Goal: Task Accomplishment & Management: Complete application form

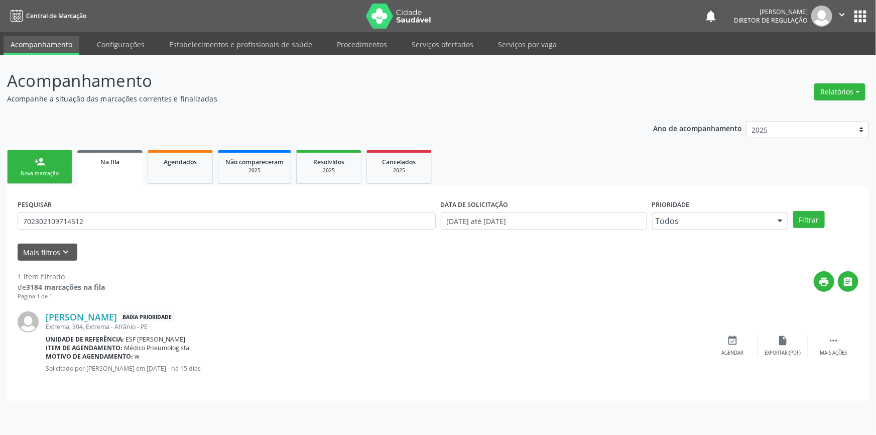
click at [52, 163] on link "person_add Nova marcação" at bounding box center [39, 167] width 65 height 34
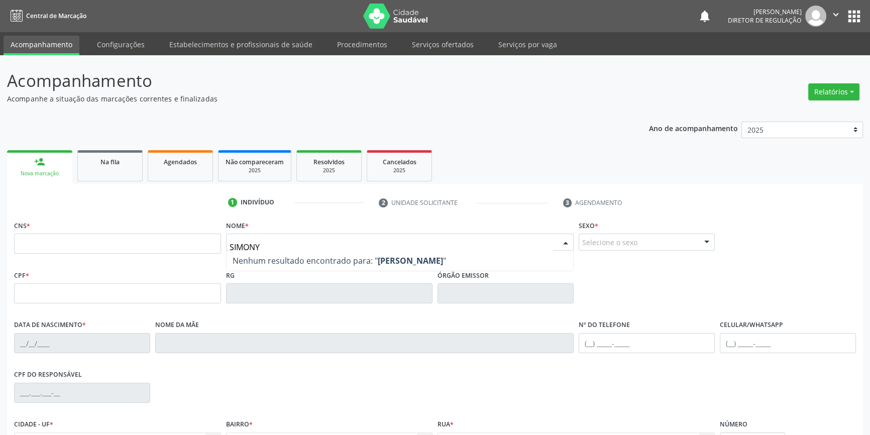
type input "SIMONY"
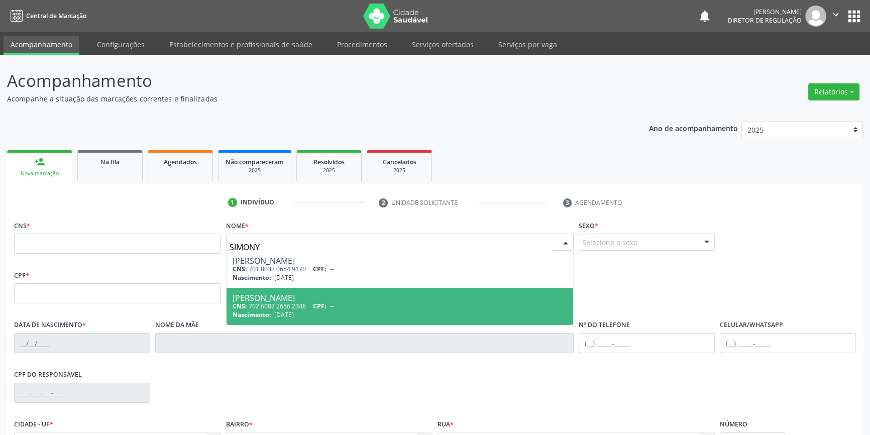
click at [278, 295] on div "[PERSON_NAME]" at bounding box center [400, 298] width 335 height 8
type input "702 6087 2656 2346"
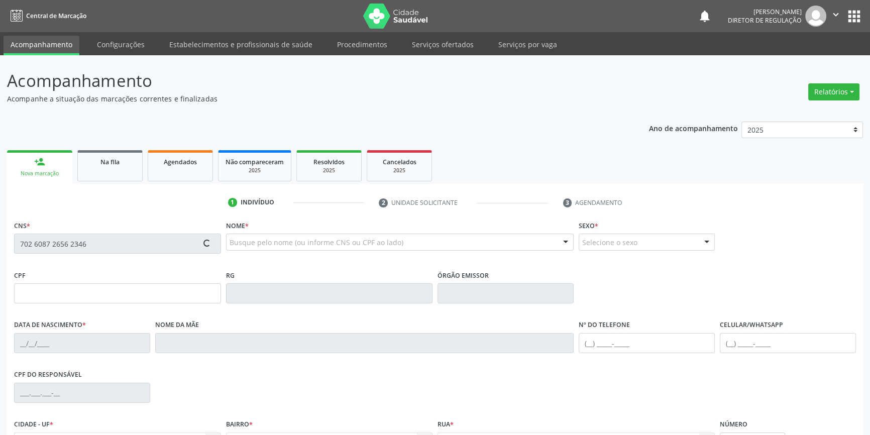
type input "[DATE]"
type input "Aparecida Brito"
type input "[PHONE_NUMBER]"
type input "060.477.964-00"
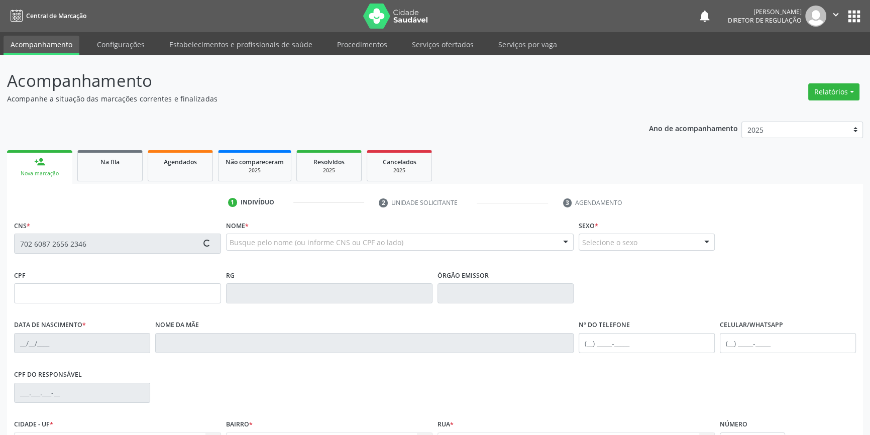
type input "S/N"
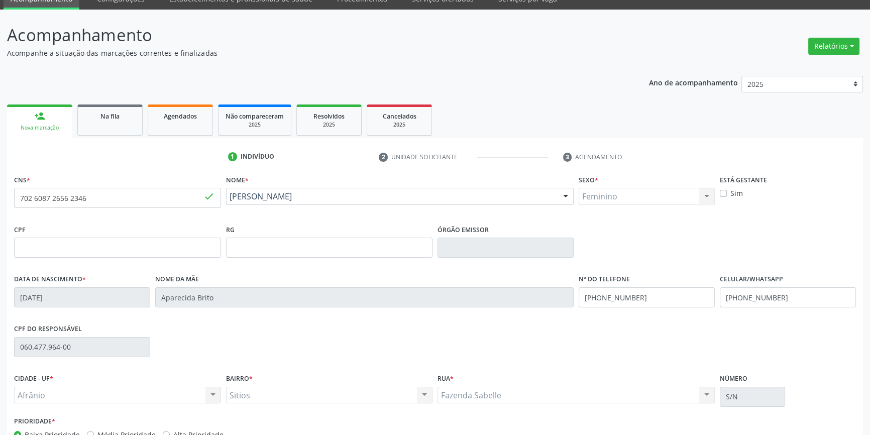
scroll to position [109, 0]
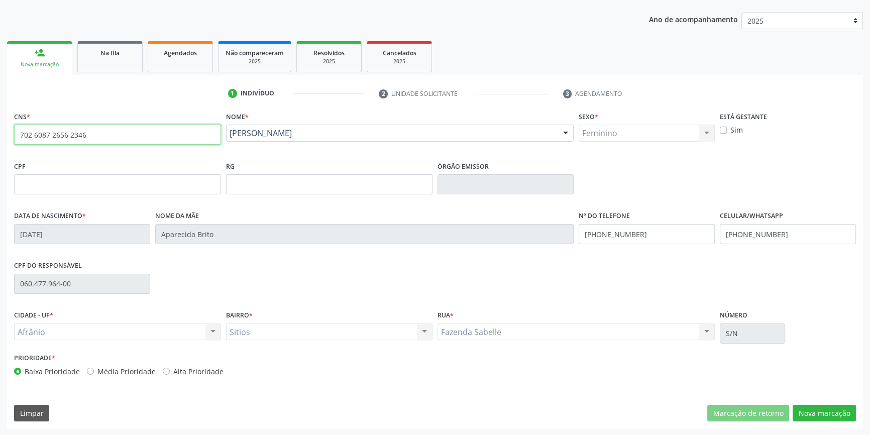
drag, startPoint x: 132, startPoint y: 131, endPoint x: 0, endPoint y: 136, distance: 131.7
click at [0, 136] on div "Acompanhamento Acompanhe a situação das marcações correntes e finalizadas Relat…" at bounding box center [435, 190] width 870 height 489
click at [162, 55] on div "Agendados" at bounding box center [180, 52] width 50 height 11
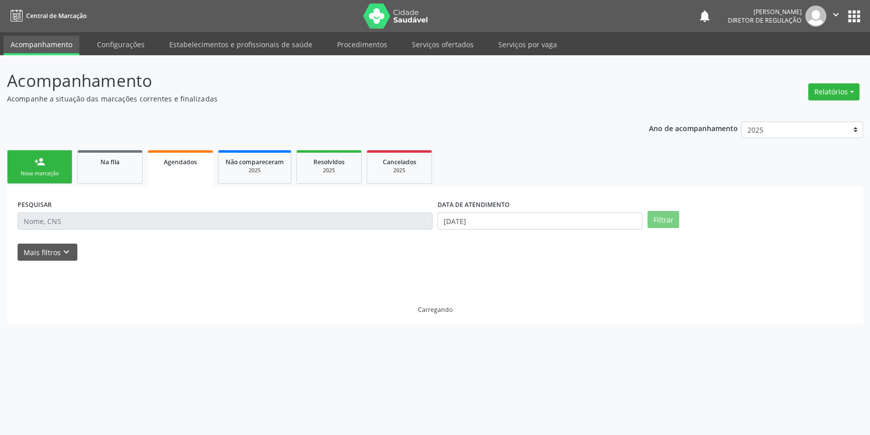
scroll to position [0, 0]
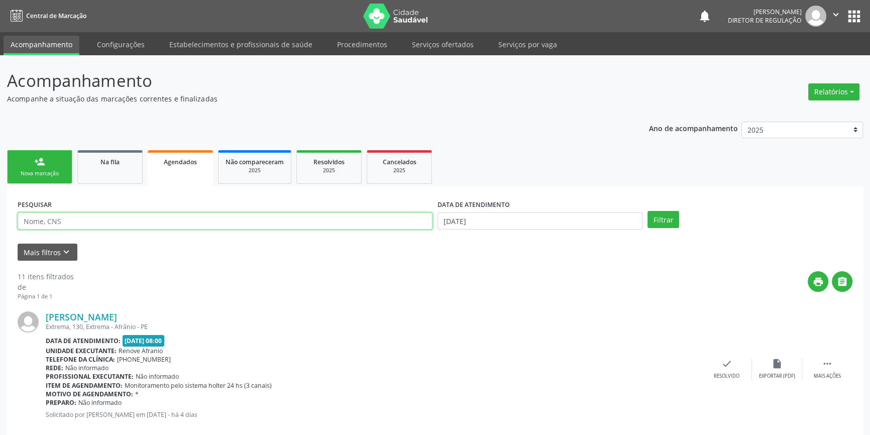
drag, startPoint x: 123, startPoint y: 221, endPoint x: 0, endPoint y: 195, distance: 125.3
paste input "702 6087 2656 2346"
type input "702 6087 2656 2346"
click at [500, 215] on input "[DATE]" at bounding box center [539, 220] width 205 height 17
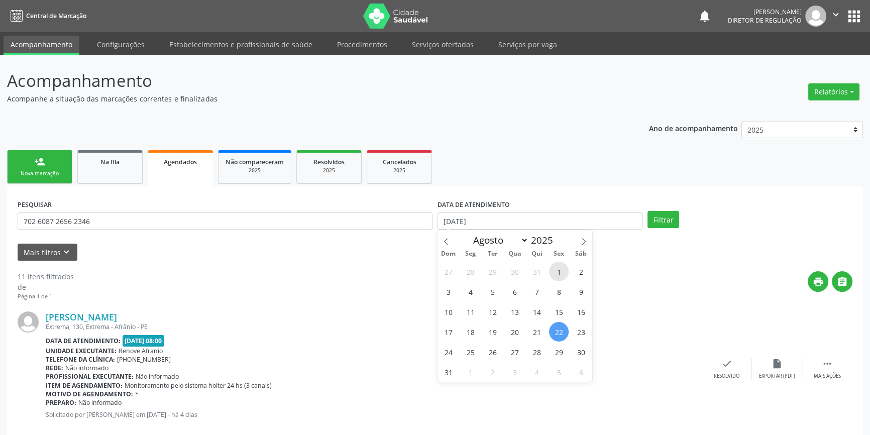
click at [558, 272] on span "1" at bounding box center [559, 272] width 20 height 20
type input "[DATE]"
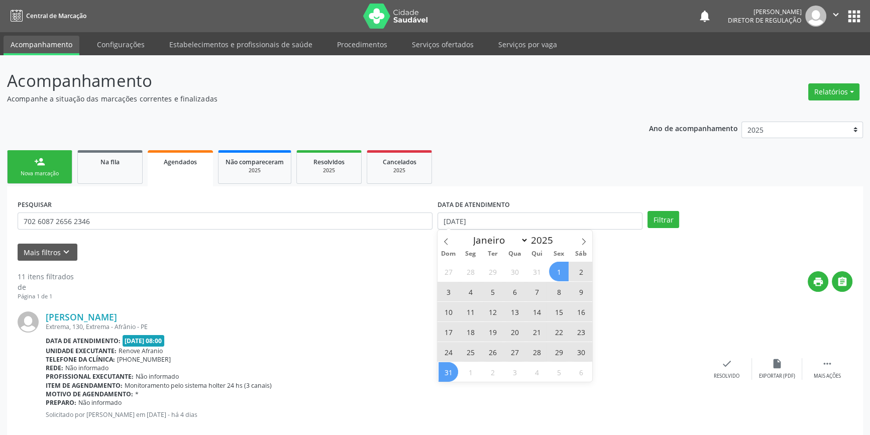
click at [446, 369] on span "31" at bounding box center [448, 372] width 20 height 20
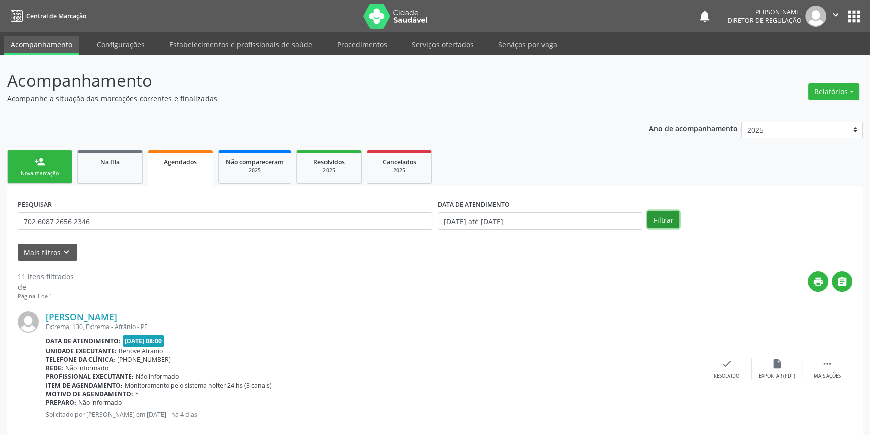
click at [667, 221] on button "Filtrar" at bounding box center [663, 219] width 32 height 17
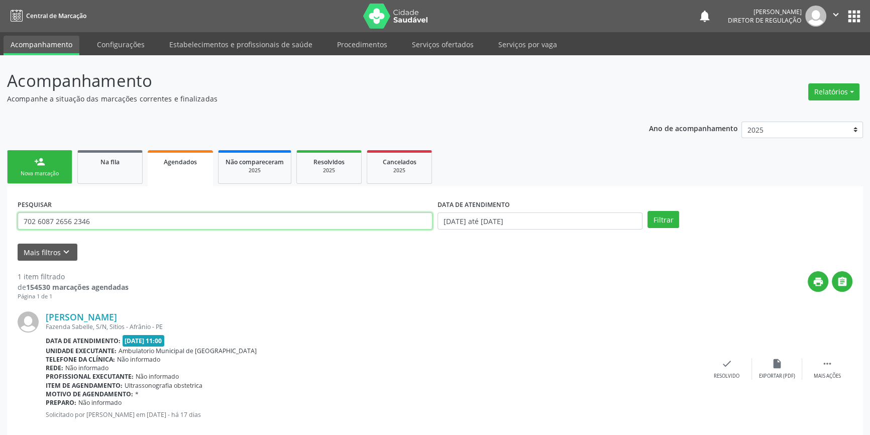
drag, startPoint x: 120, startPoint y: 221, endPoint x: 0, endPoint y: 223, distance: 119.5
click at [0, 223] on div "Acompanhamento Acompanhe a situação das marcações correntes e finalizadas Relat…" at bounding box center [435, 254] width 870 height 399
click at [50, 179] on link "person_add Nova marcação" at bounding box center [39, 167] width 65 height 34
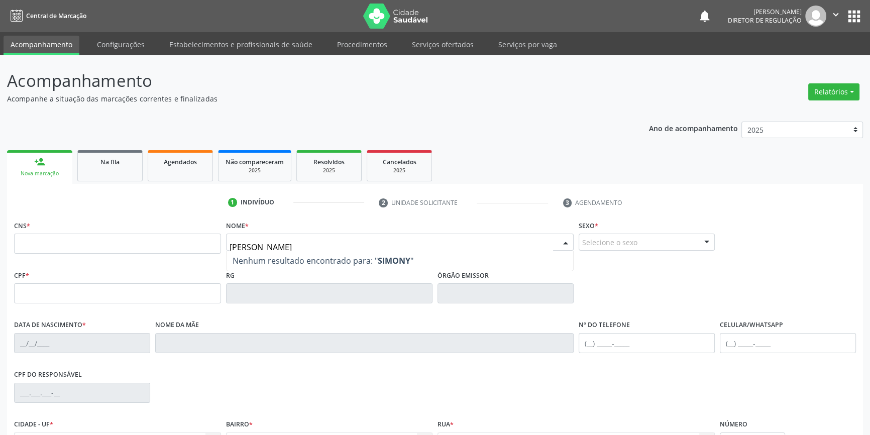
type input "SIMONY"
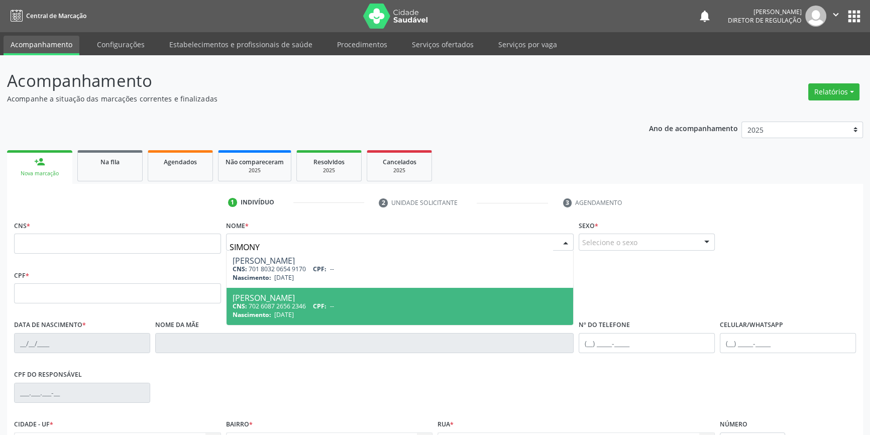
click at [308, 303] on div "CNS: 702 6087 2656 2346 CPF: --" at bounding box center [400, 306] width 335 height 9
type input "702 6087 2656 2346"
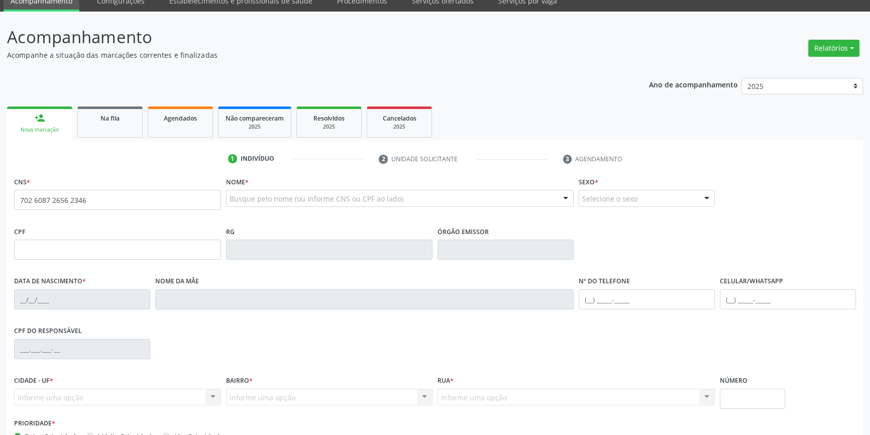
scroll to position [109, 0]
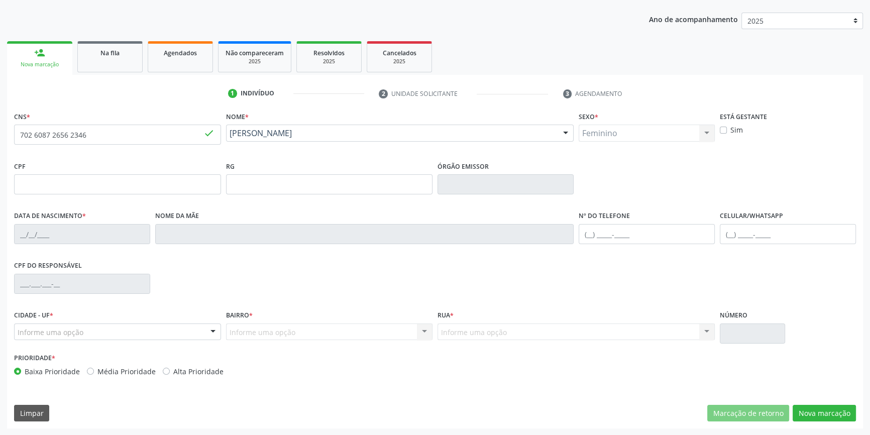
type input "[DATE]"
type input "Aparecida Brito"
type input "[PHONE_NUMBER]"
type input "060.477.964-00"
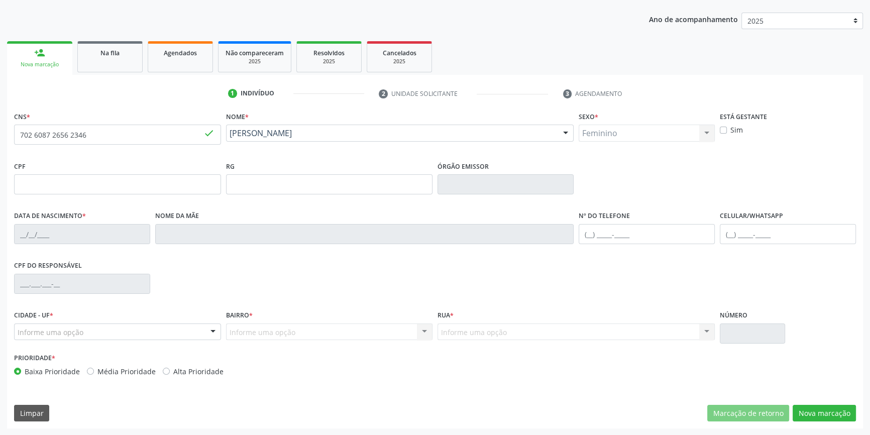
type input "S/N"
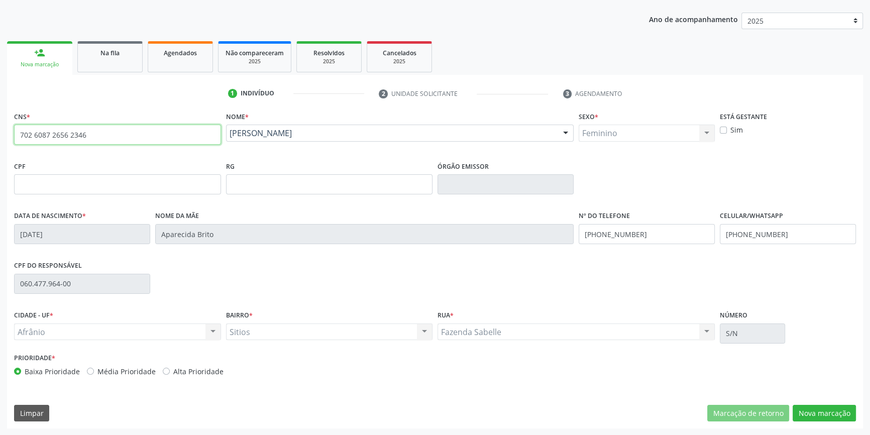
drag, startPoint x: 109, startPoint y: 131, endPoint x: 0, endPoint y: 133, distance: 109.0
click at [0, 133] on div "Acompanhamento Acompanhe a situação das marcações correntes e finalizadas Relat…" at bounding box center [435, 190] width 870 height 489
paste input "text"
drag, startPoint x: 170, startPoint y: 140, endPoint x: 0, endPoint y: 140, distance: 169.7
click at [0, 140] on div "Acompanhamento Acompanhe a situação das marcações correntes e finalizadas Relat…" at bounding box center [435, 190] width 870 height 489
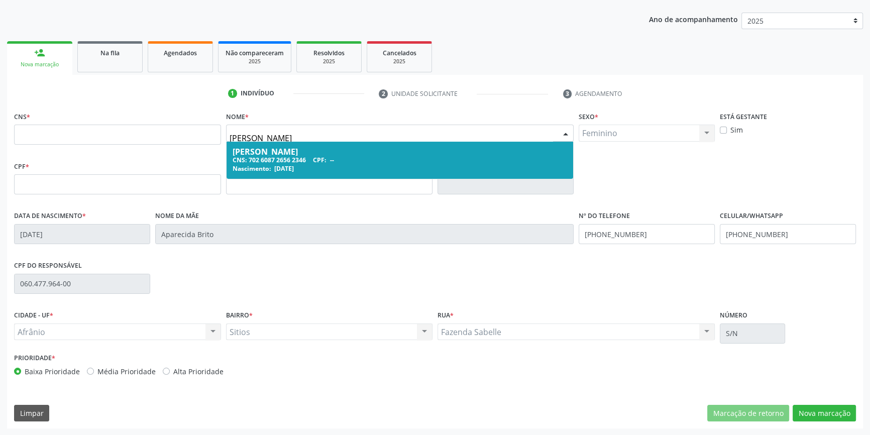
type input "SIMONY"
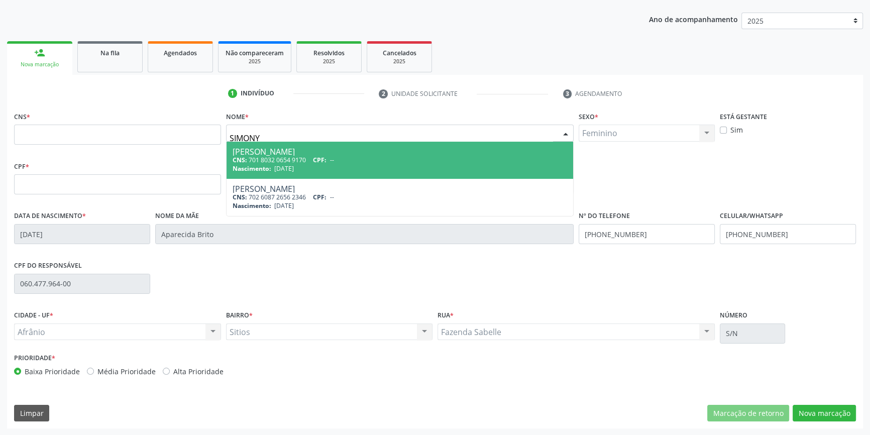
click at [341, 156] on div "CNS: 701 8032 0654 9170 CPF: --" at bounding box center [400, 160] width 335 height 9
type input "701 8032 0654 9170"
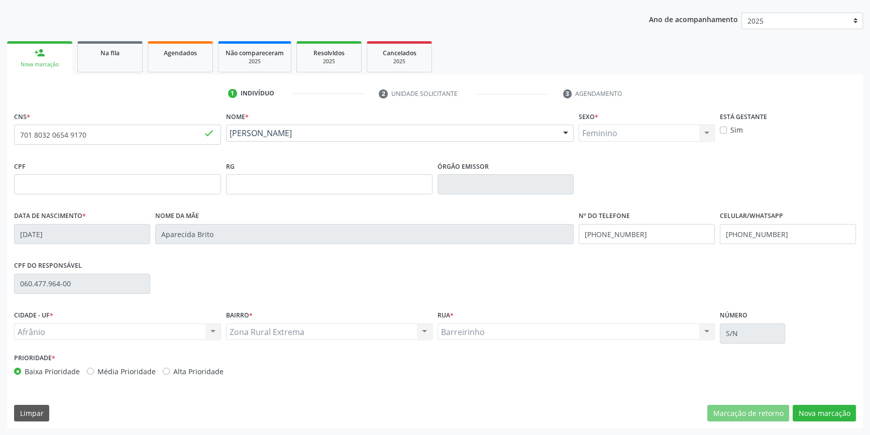
type input "[DATE]"
type input "[PERSON_NAME]"
click at [131, 57] on div "Na fila" at bounding box center [110, 52] width 50 height 11
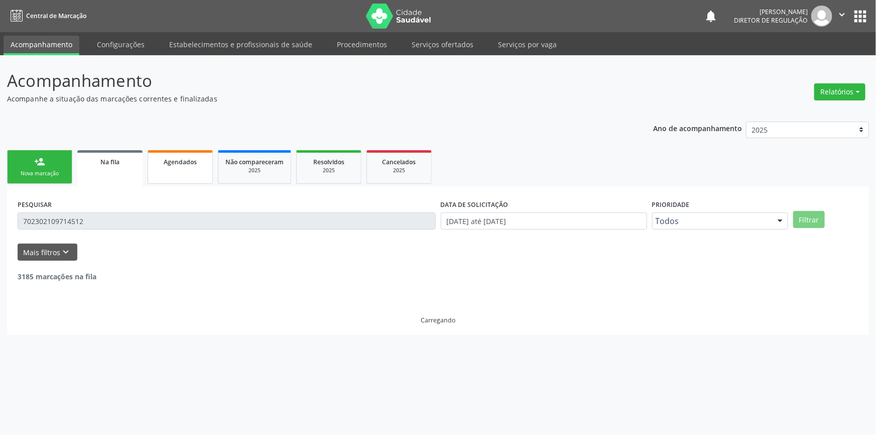
click at [185, 172] on link "Agendados" at bounding box center [180, 167] width 65 height 34
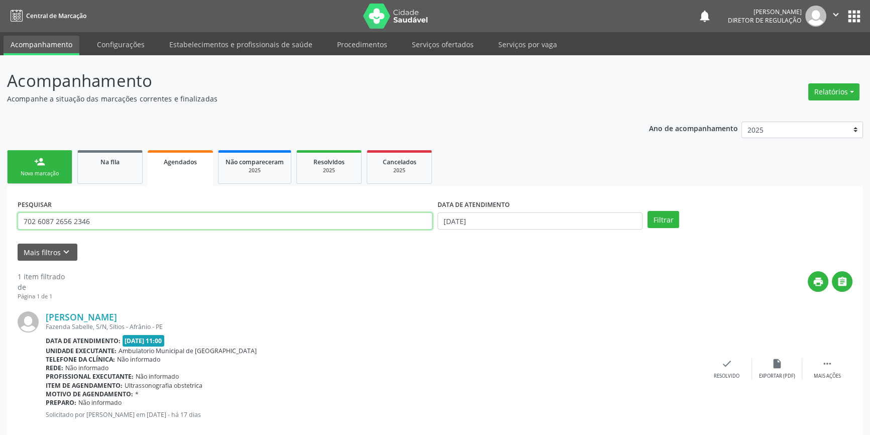
drag, startPoint x: 159, startPoint y: 221, endPoint x: 0, endPoint y: 190, distance: 162.1
click at [0, 190] on div "Acompanhamento Acompanhe a situação das marcações correntes e finalizadas Relat…" at bounding box center [435, 254] width 870 height 399
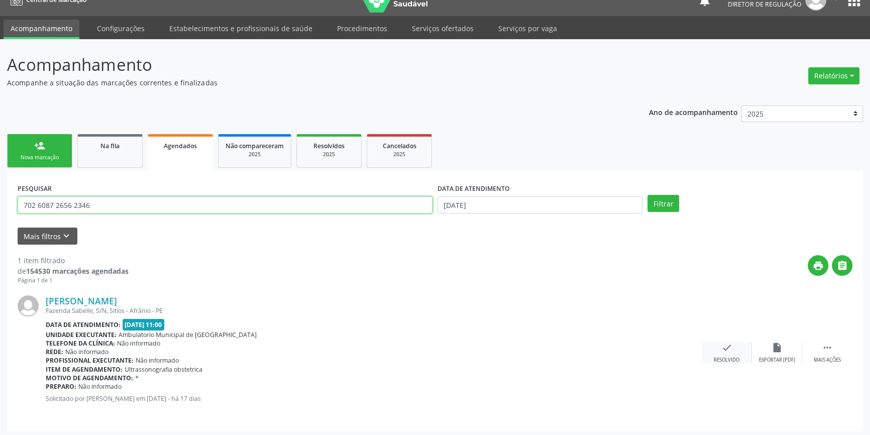
scroll to position [18, 0]
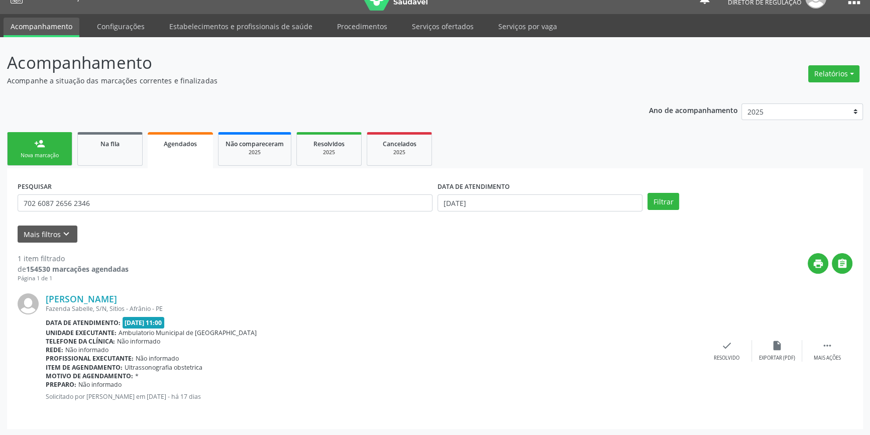
click at [542, 211] on div "DATA DE ATENDIMENTO [DATE]" at bounding box center [540, 198] width 210 height 39
click at [542, 210] on body "Central de Marcação notifications [PERSON_NAME] Diretor de regulação  Configur…" at bounding box center [435, 199] width 870 height 435
click at [451, 221] on span at bounding box center [445, 220] width 17 height 17
select select "6"
click at [487, 251] on span "1" at bounding box center [493, 254] width 20 height 20
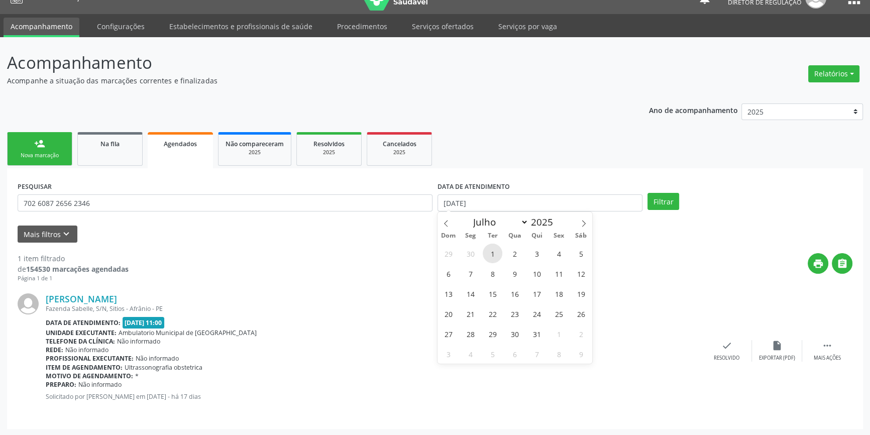
type input "[DATE]"
click at [591, 220] on span at bounding box center [583, 220] width 17 height 17
select select "7"
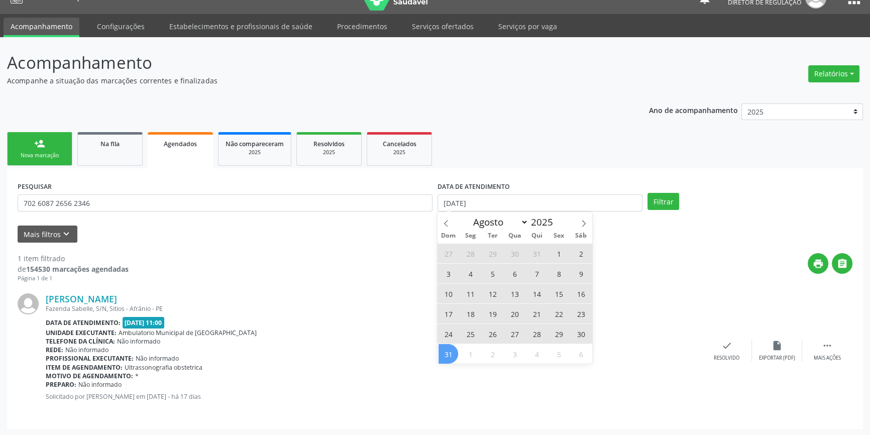
click at [456, 352] on span "31" at bounding box center [448, 354] width 20 height 20
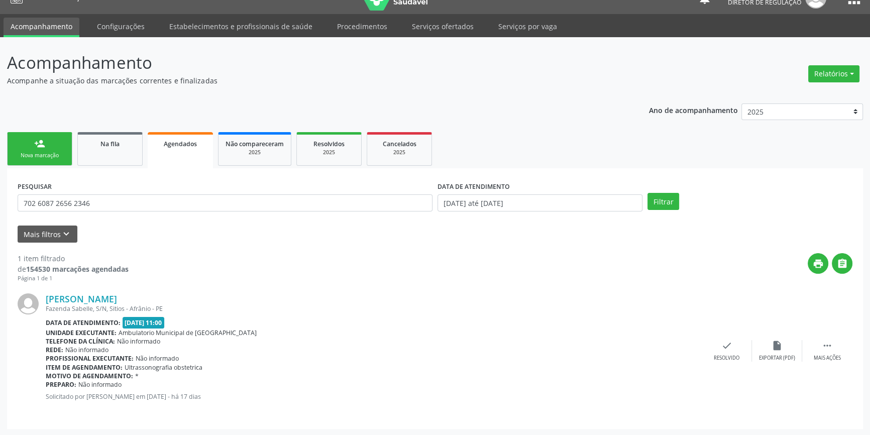
click at [670, 191] on div "PESQUISAR 702 6087 2656 2346 DATA DE ATENDIMENTO [DATE] até [DATE] Filtrar" at bounding box center [435, 198] width 840 height 39
click at [668, 194] on button "Filtrar" at bounding box center [663, 201] width 32 height 17
